Goal: Find specific page/section: Find specific page/section

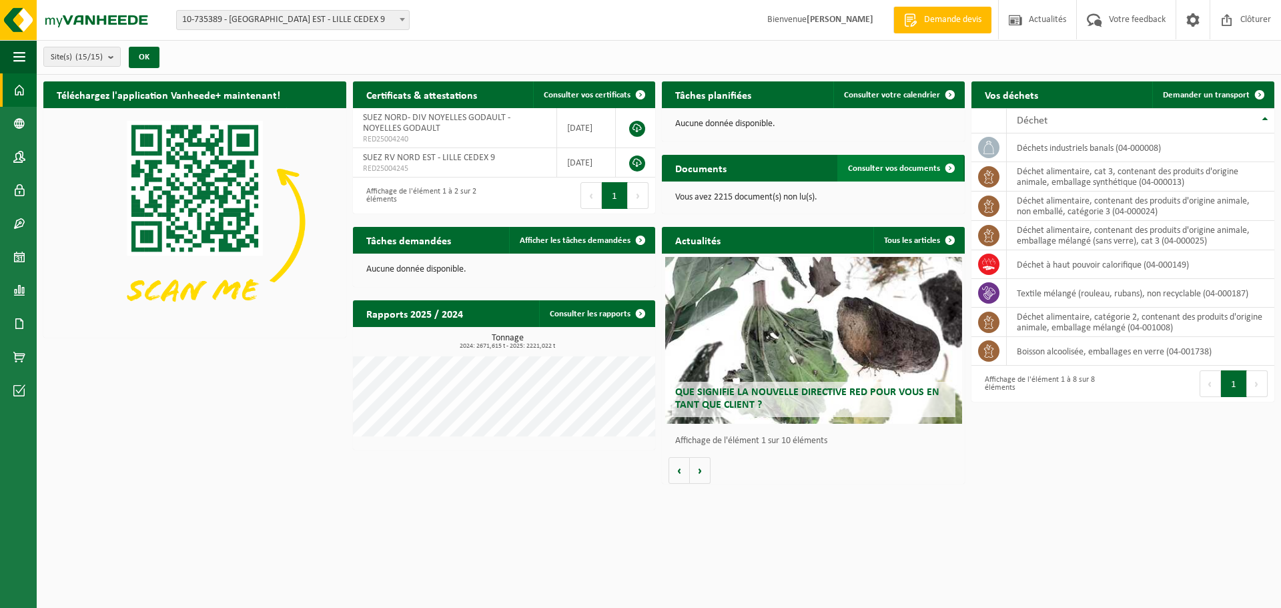
click at [843, 162] on span at bounding box center [950, 168] width 27 height 27
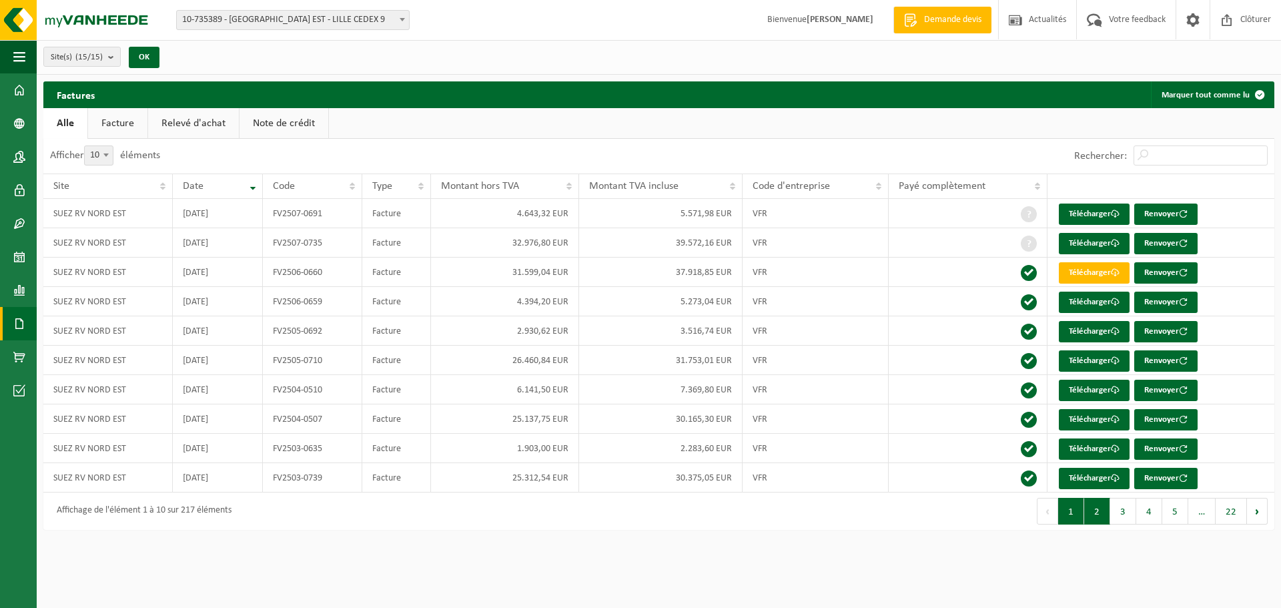
click at [1100, 514] on button "2" at bounding box center [1097, 511] width 26 height 27
click at [1118, 511] on button "3" at bounding box center [1123, 511] width 26 height 27
click at [1089, 519] on button "2" at bounding box center [1097, 511] width 26 height 27
click at [1078, 518] on button "1" at bounding box center [1071, 511] width 26 height 27
